Goal: Information Seeking & Learning: Check status

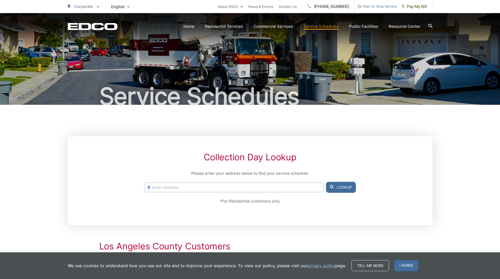
click at [325, 27] on link "Service Schedules" at bounding box center [321, 26] width 35 height 6
click at [193, 188] on input "Enter Address" at bounding box center [233, 188] width 179 height 10
click at [340, 188] on button "Lookup" at bounding box center [341, 187] width 30 height 11
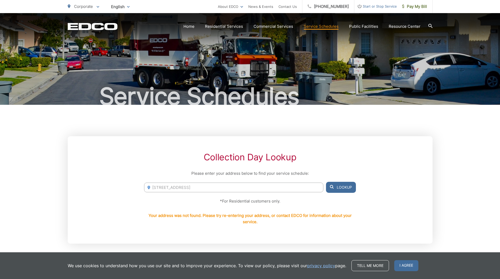
click at [213, 187] on input "3965 Alta Vista Drive" at bounding box center [233, 188] width 179 height 10
type input "3965 Alta Vista Drive, Fallbrook, CA"
click at [351, 183] on button "Lookup" at bounding box center [341, 187] width 30 height 11
click at [350, 188] on button "Lookup" at bounding box center [341, 187] width 30 height 11
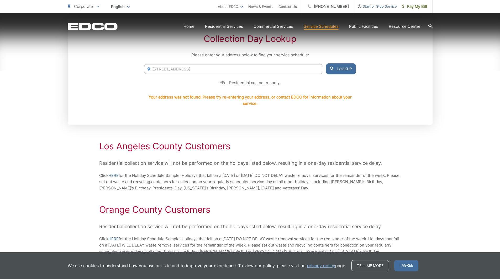
scroll to position [131, 0]
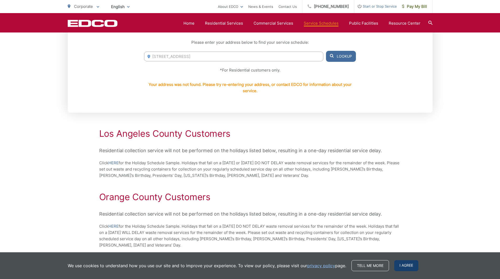
click at [398, 265] on span "I agree" at bounding box center [406, 266] width 24 height 11
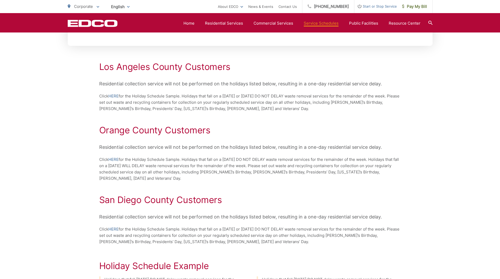
scroll to position [210, 0]
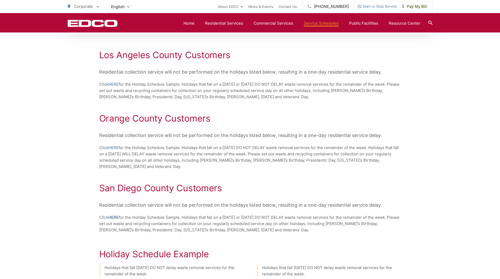
click at [116, 215] on link "HERE" at bounding box center [113, 218] width 10 height 6
